Goal: Navigation & Orientation: Find specific page/section

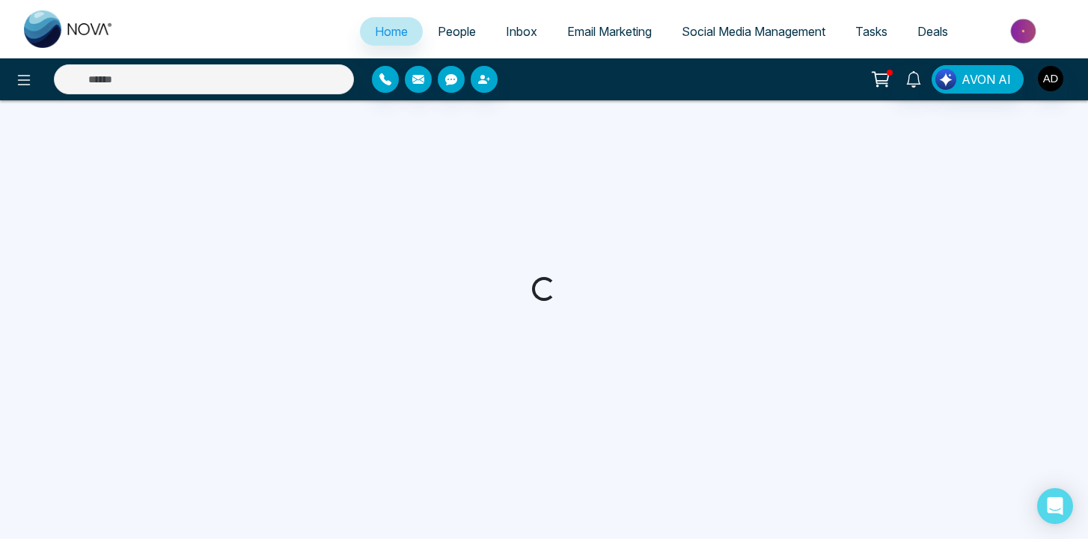
select select "*"
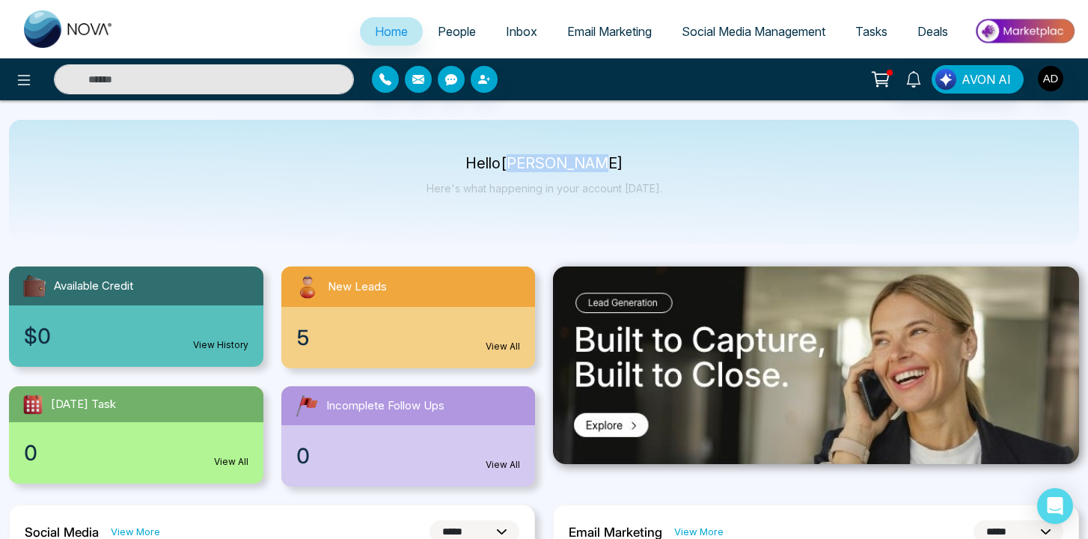
drag, startPoint x: 599, startPoint y: 159, endPoint x: 520, endPoint y: 159, distance: 78.6
click at [520, 159] on p "Hello [PERSON_NAME]" at bounding box center [545, 163] width 236 height 13
click at [928, 31] on span "Deals" at bounding box center [932, 31] width 31 height 15
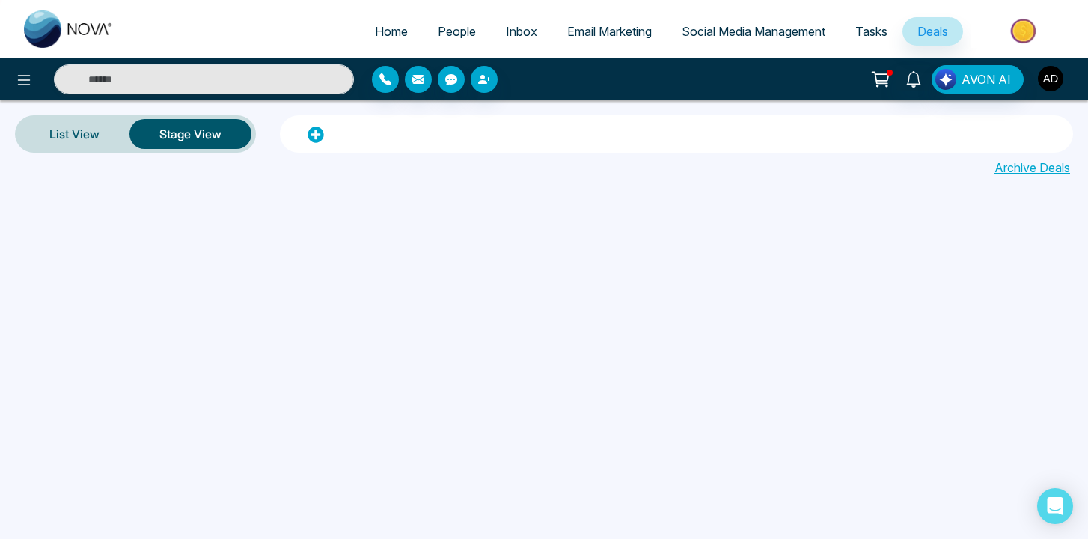
click at [1045, 74] on img "button" at bounding box center [1050, 78] width 25 height 25
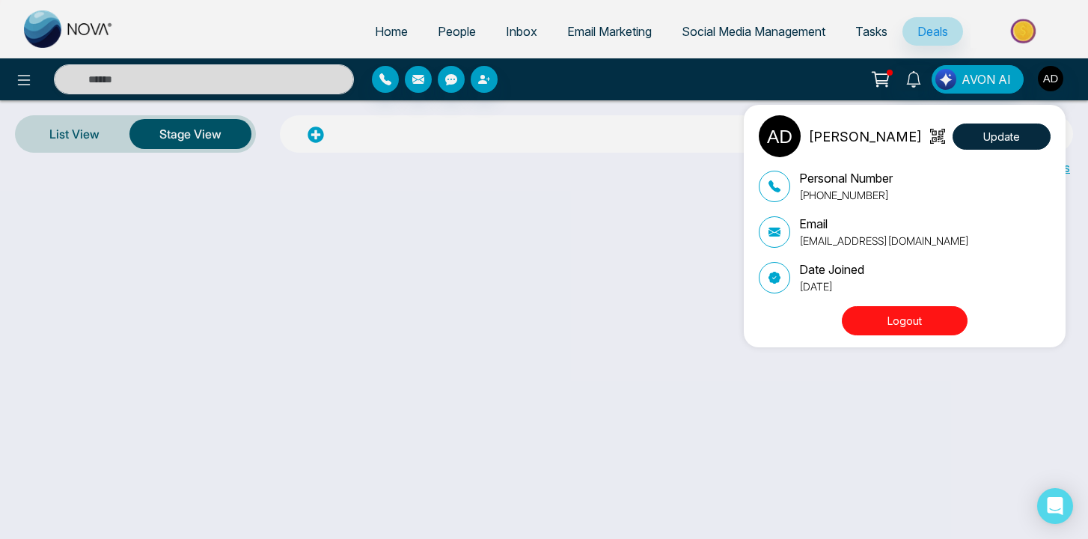
click at [608, 225] on div "[PERSON_NAME] Update Personal Number [PHONE_NUMBER] Email [EMAIL_ADDRESS][DOMAI…" at bounding box center [544, 269] width 1088 height 539
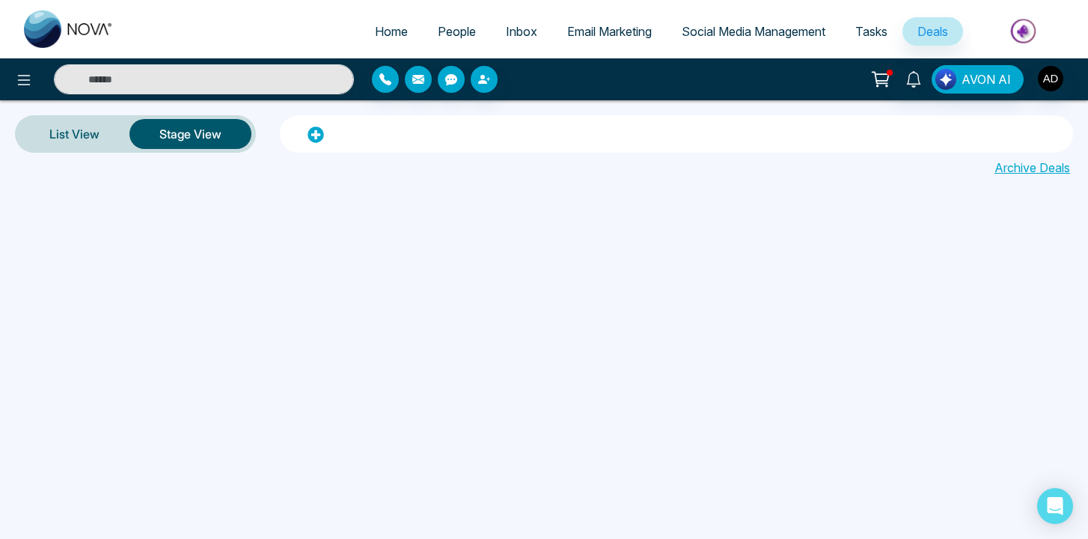
click at [379, 49] on ul "Home People Inbox Email Marketing Social Media Management Tasks Deals" at bounding box center [604, 32] width 950 height 41
click at [448, 25] on span "People" at bounding box center [457, 31] width 38 height 15
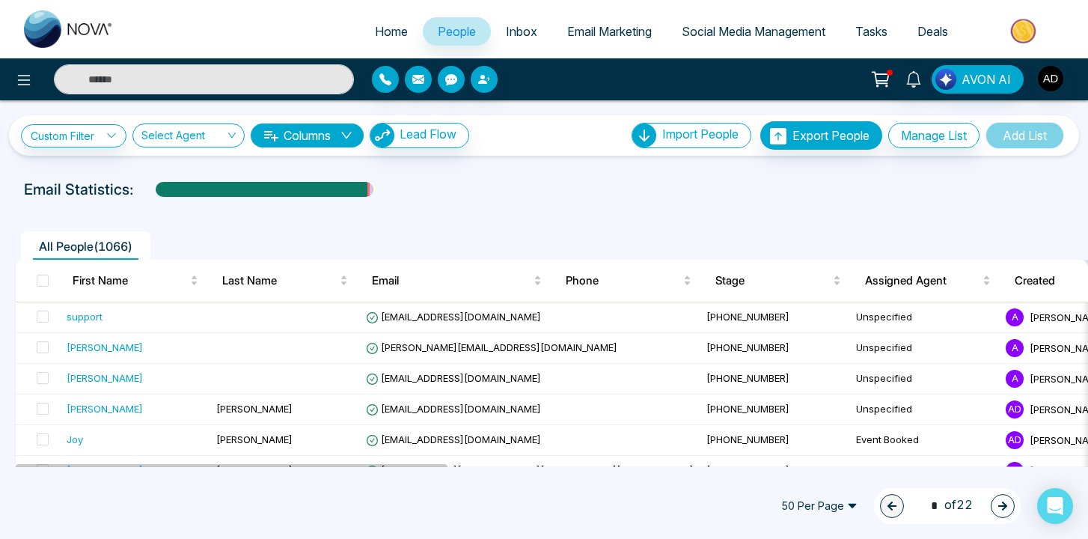
click at [854, 506] on span "50 Per Page" at bounding box center [819, 506] width 97 height 24
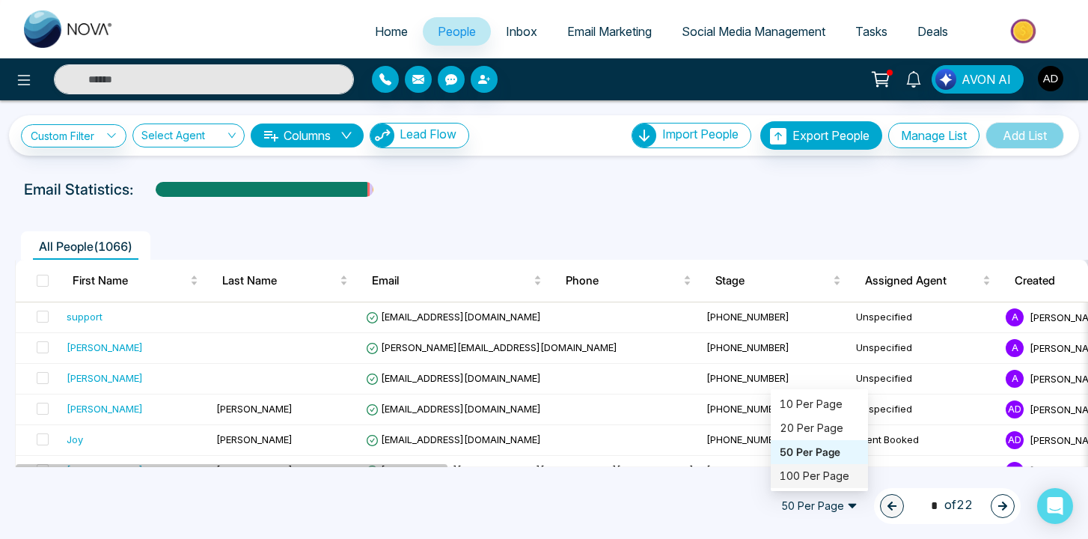
click at [837, 464] on div "100 Per Page" at bounding box center [819, 476] width 97 height 24
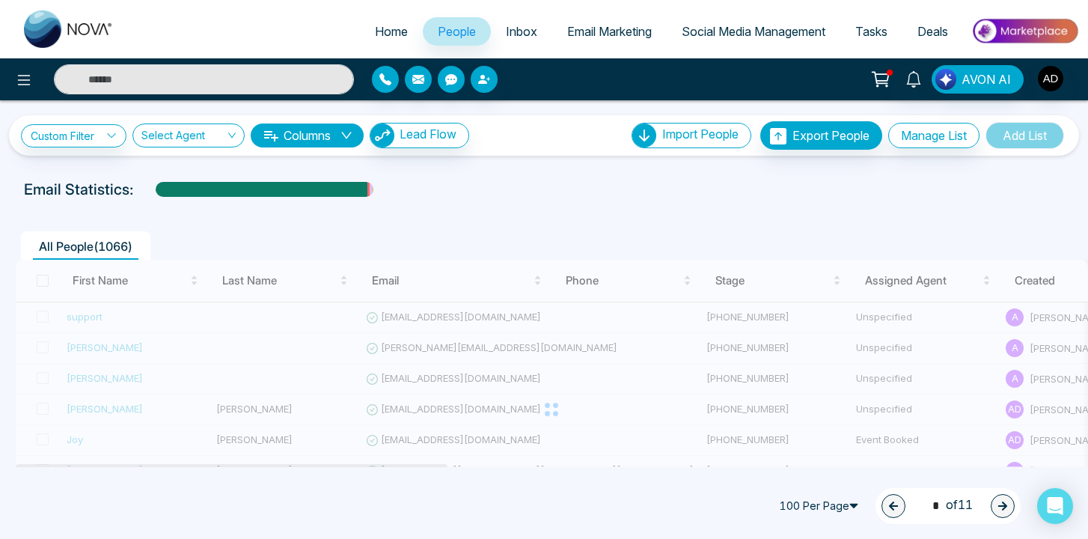
click at [837, 463] on div at bounding box center [551, 409] width 1073 height 299
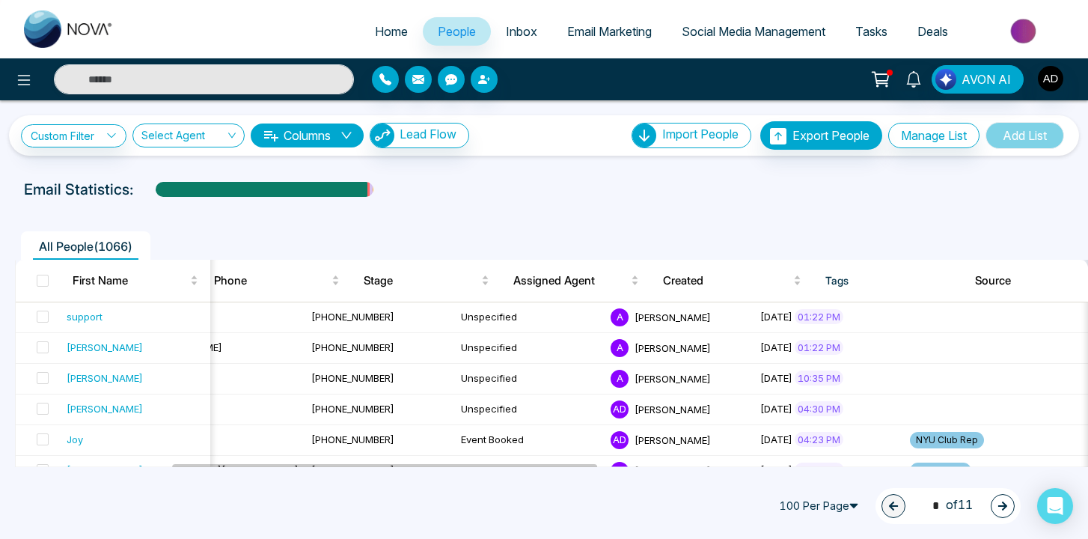
click at [516, 27] on span "Inbox" at bounding box center [521, 31] width 31 height 15
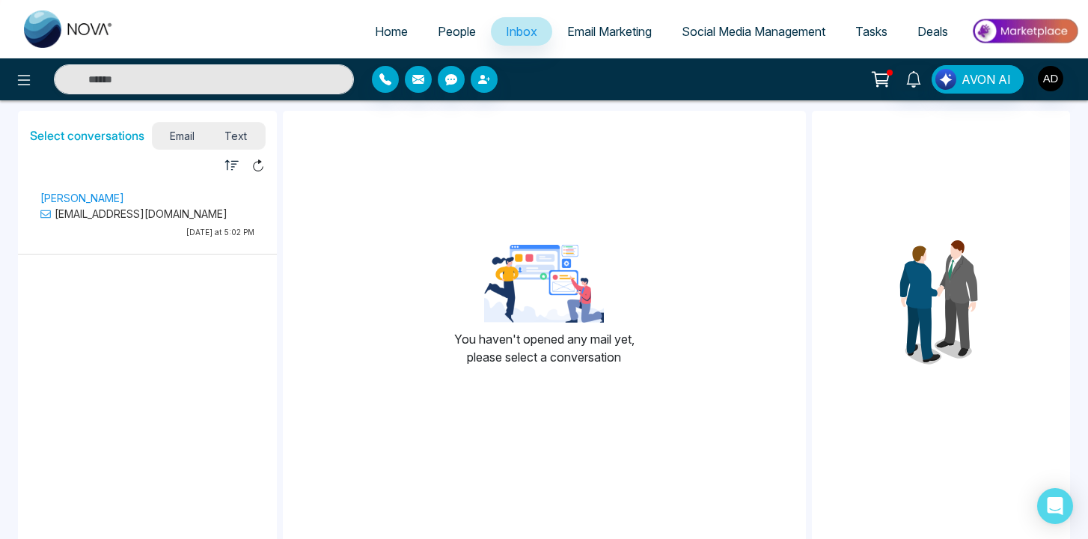
click at [617, 18] on link "Email Marketing" at bounding box center [609, 31] width 114 height 28
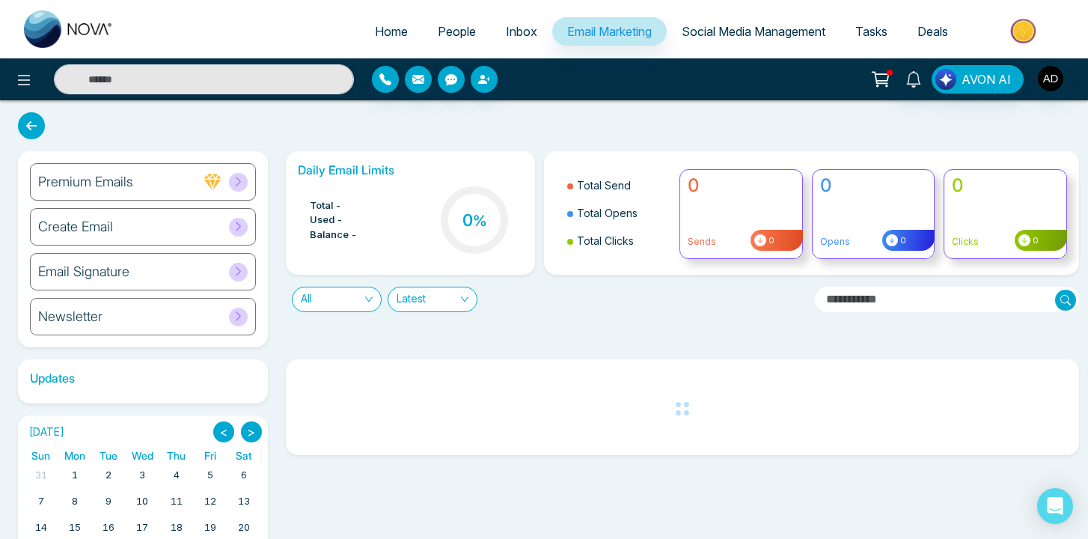
scroll to position [102, 0]
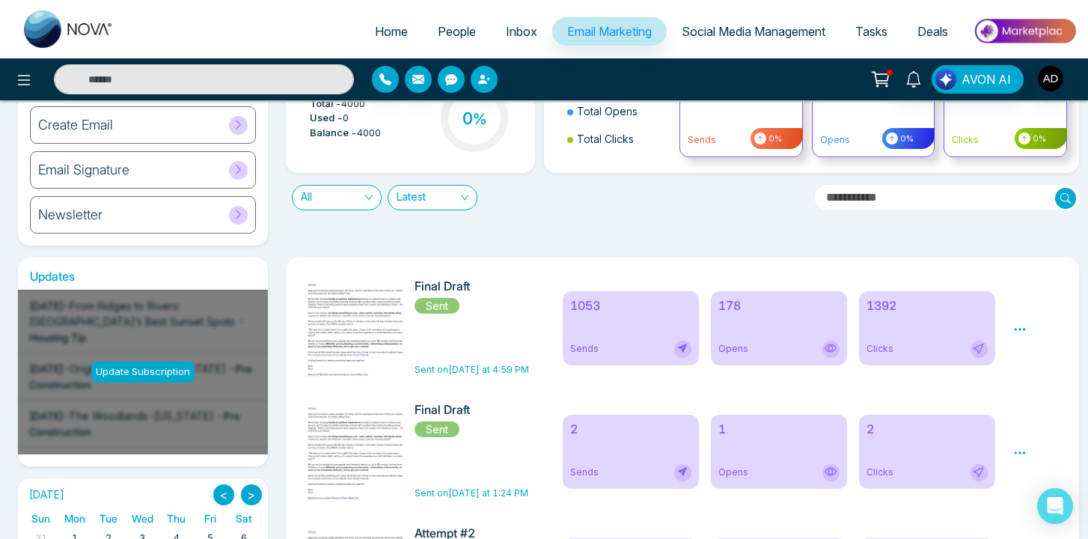
click at [442, 285] on h6 "Final Draft" at bounding box center [475, 286] width 120 height 14
click at [593, 337] on div "1053 Sends" at bounding box center [631, 328] width 136 height 74
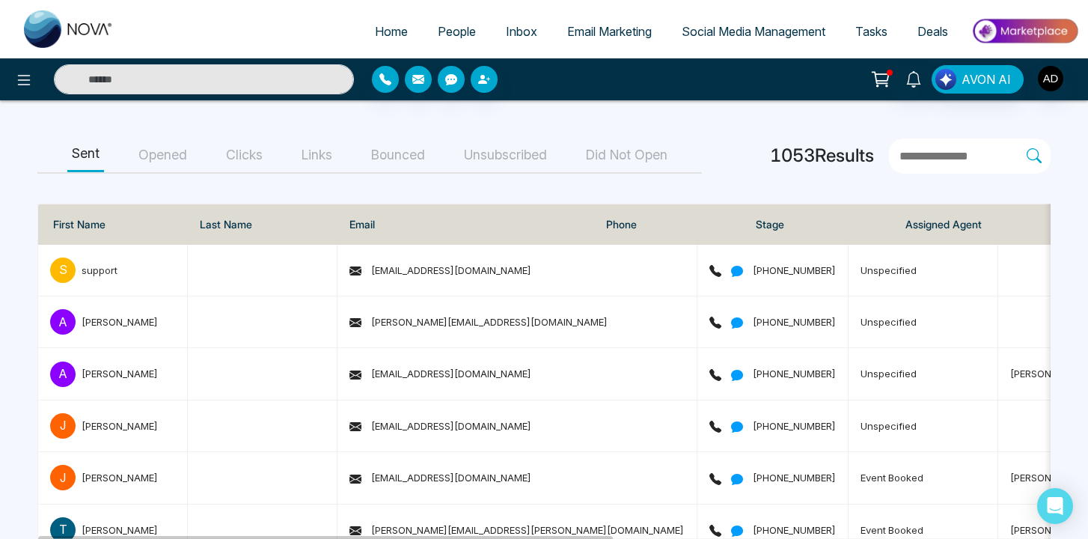
scroll to position [83, 0]
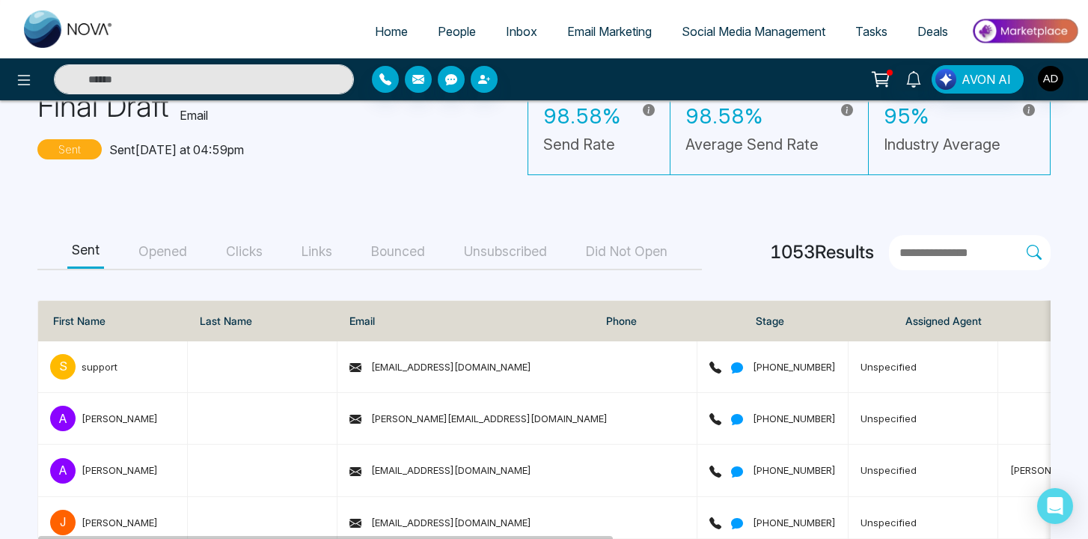
click at [153, 245] on button "Opened" at bounding box center [163, 252] width 58 height 34
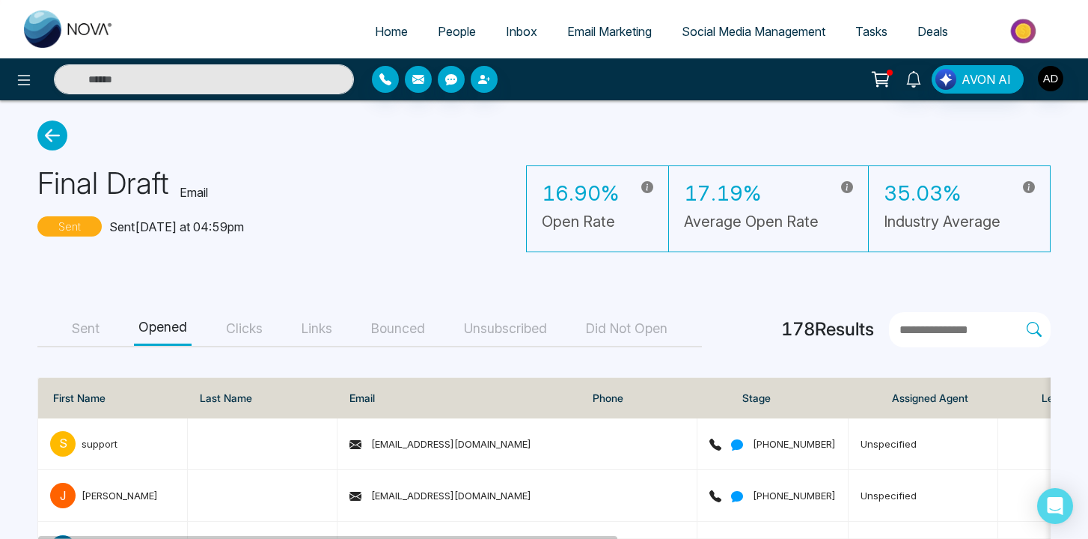
scroll to position [0, 0]
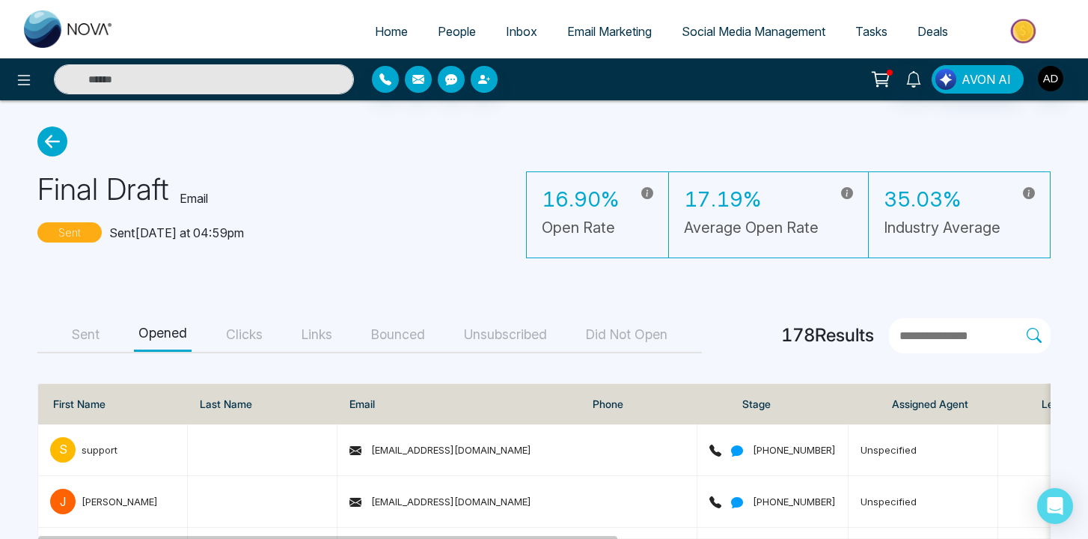
click at [878, 31] on span "Tasks" at bounding box center [871, 31] width 32 height 15
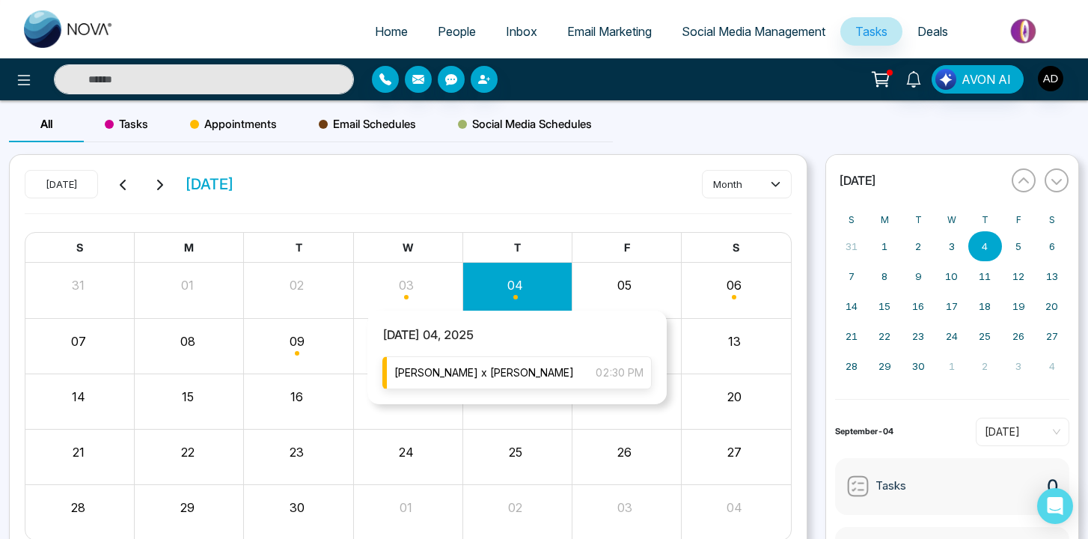
click at [483, 370] on div "[PERSON_NAME] x [PERSON_NAME] 02:30 PM" at bounding box center [516, 372] width 269 height 33
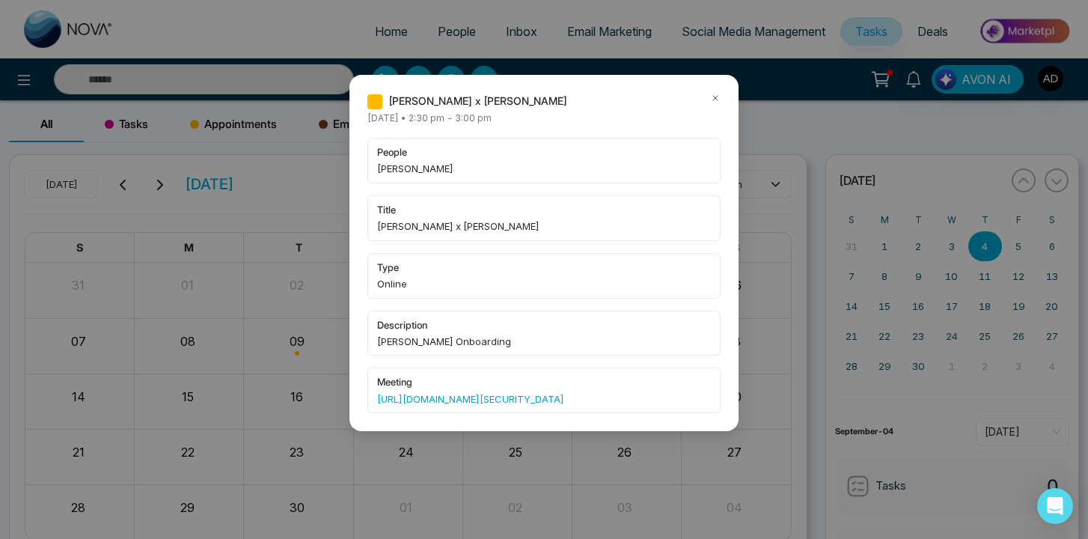
click at [715, 97] on icon at bounding box center [715, 98] width 10 height 10
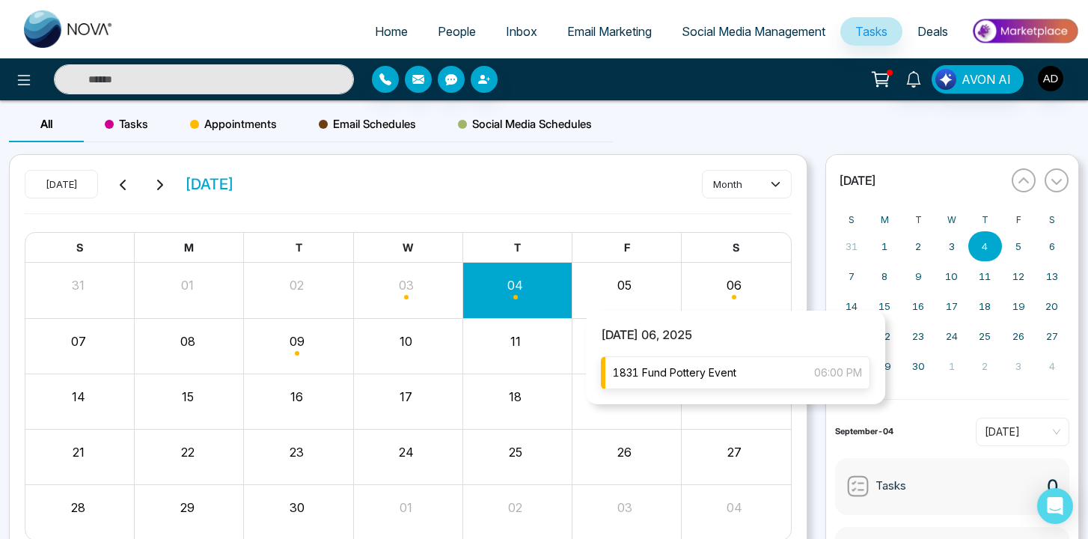
click at [706, 367] on span "1831 Fund Pottery Event" at bounding box center [674, 372] width 123 height 16
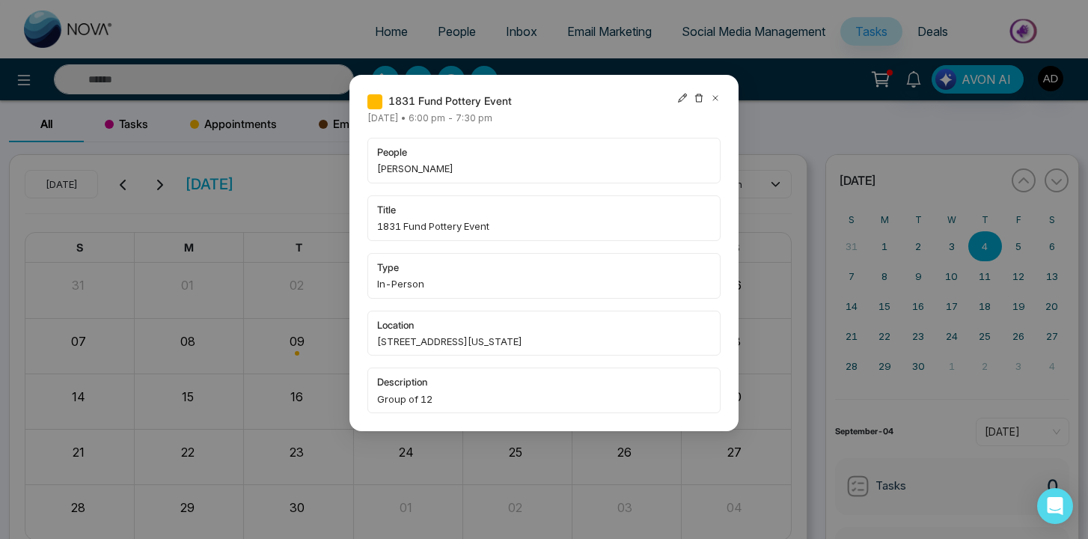
click at [715, 97] on icon at bounding box center [715, 98] width 10 height 10
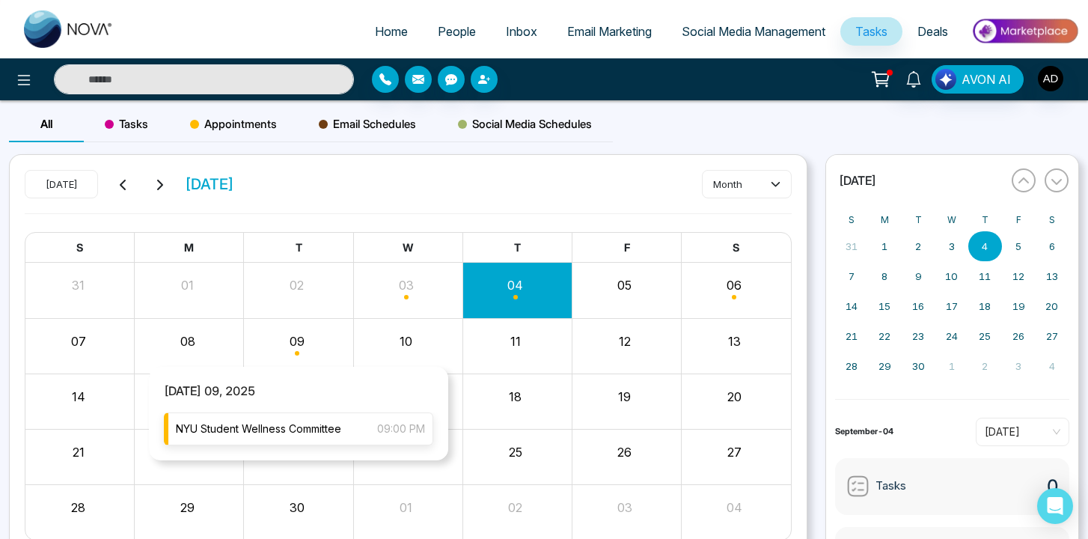
click at [272, 421] on span "NYU Student Wellness Committee" at bounding box center [258, 429] width 165 height 16
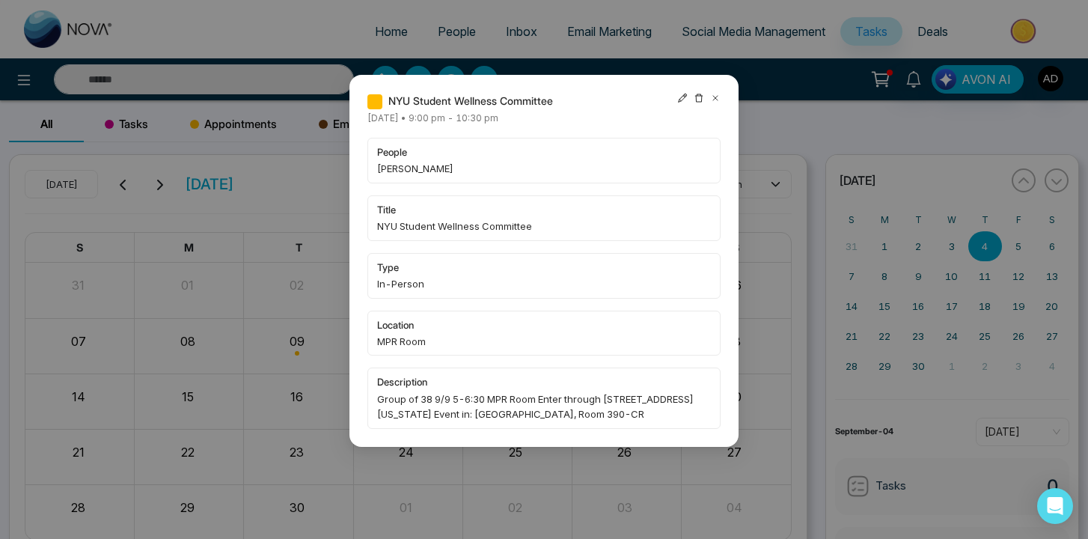
click at [717, 95] on icon at bounding box center [715, 98] width 10 height 10
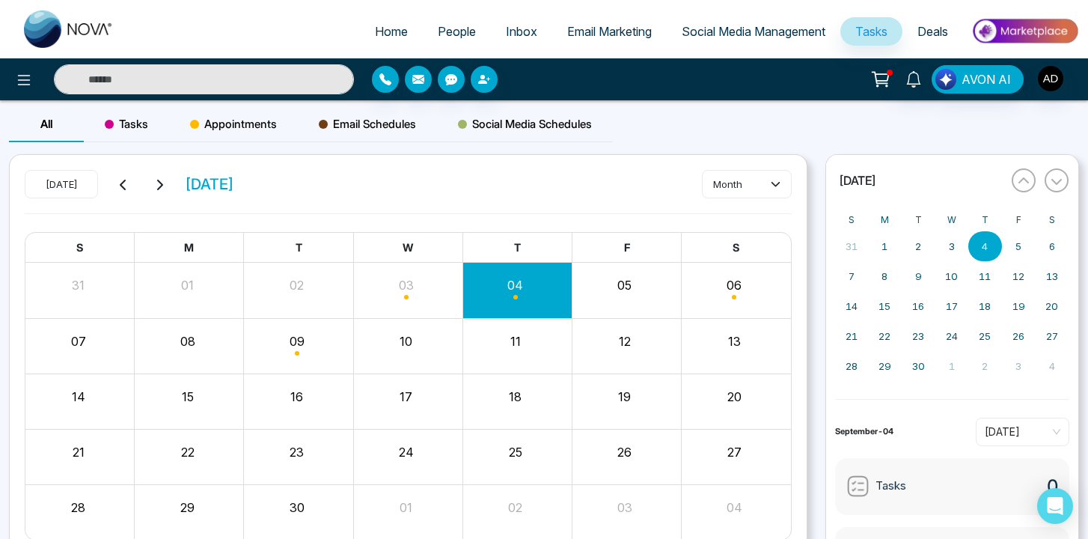
click at [942, 25] on span "Deals" at bounding box center [932, 31] width 31 height 15
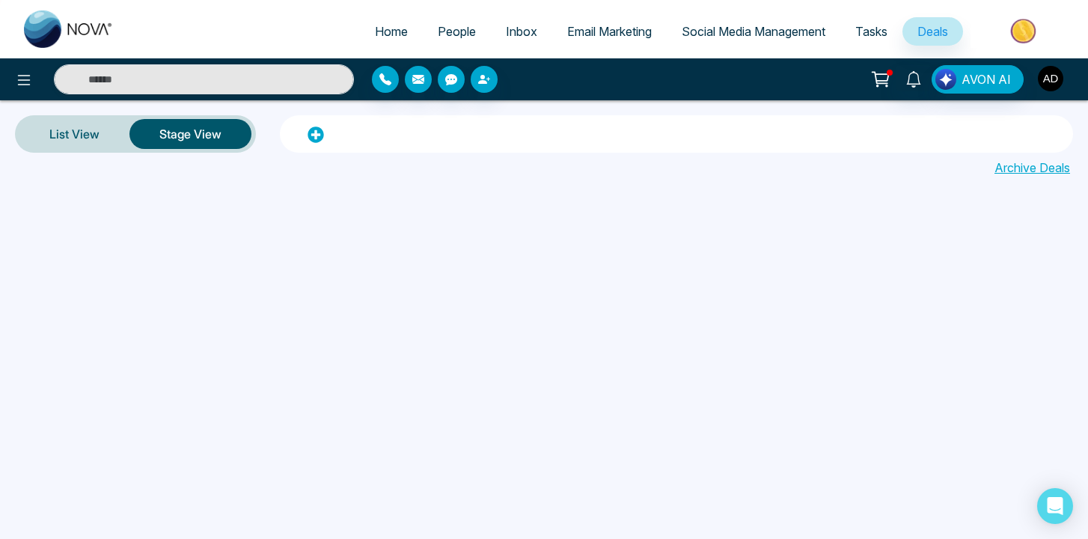
click at [1048, 76] on img "button" at bounding box center [1050, 78] width 25 height 25
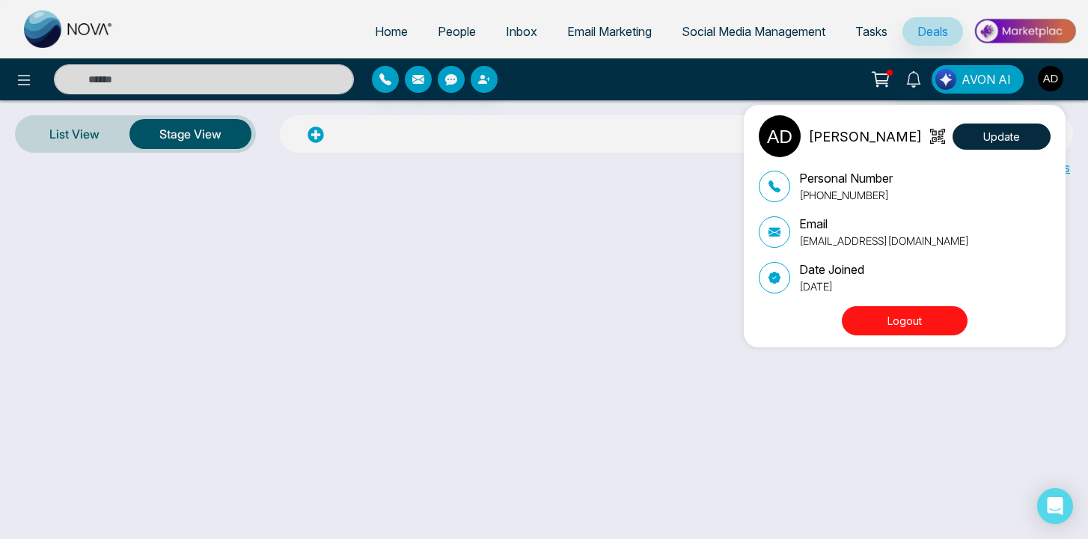
click at [912, 311] on button "Logout" at bounding box center [905, 320] width 126 height 29
